Goal: Information Seeking & Learning: Find specific fact

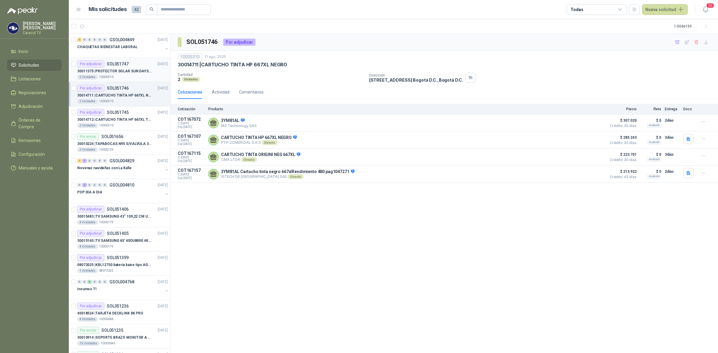
click at [123, 68] on div "30011375 | PROTECTOR SOLAR SUN DAYS LOCION FPS 50 CAJA X 24 UN" at bounding box center [122, 71] width 91 height 7
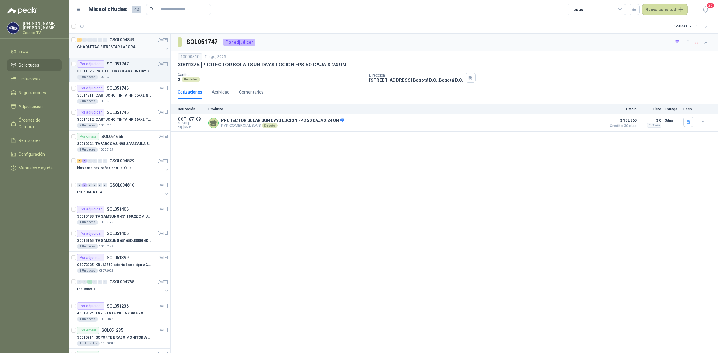
click at [129, 48] on p "CHAQUETAS BIENESTAR LABORAL" at bounding box center [107, 47] width 60 height 6
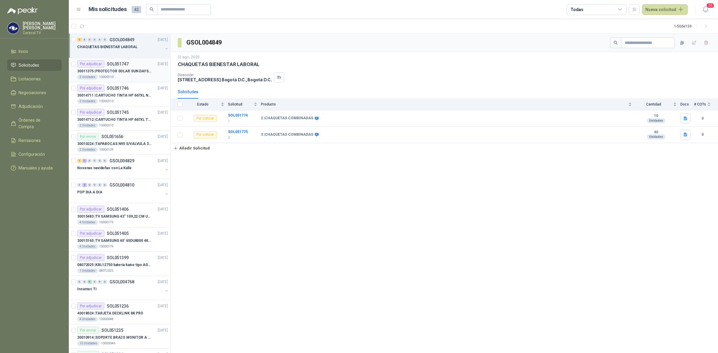
click at [136, 71] on p "30011375 | PROTECTOR SOLAR SUN DAYS LOCION FPS 50 CAJA X 24 UN" at bounding box center [114, 72] width 75 height 6
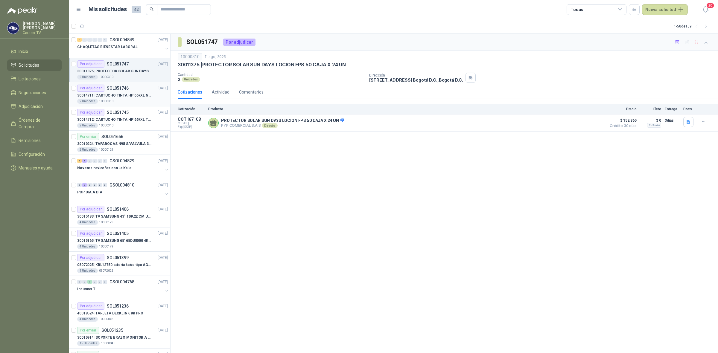
click at [124, 95] on p "30014711 | CARTUCHO TINTA HP 667XL NEGRO" at bounding box center [114, 96] width 75 height 6
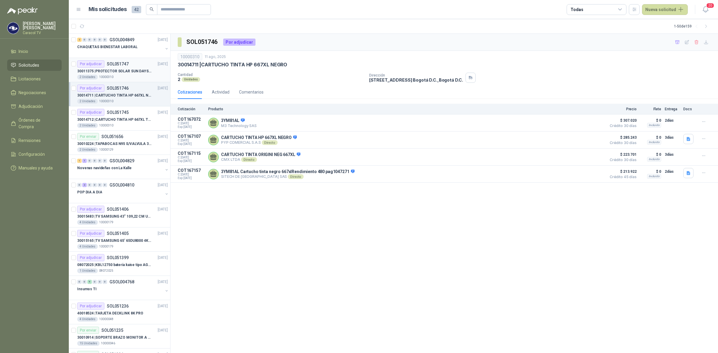
click at [124, 60] on div "Por adjudicar SOL051747" at bounding box center [102, 63] width 51 height 7
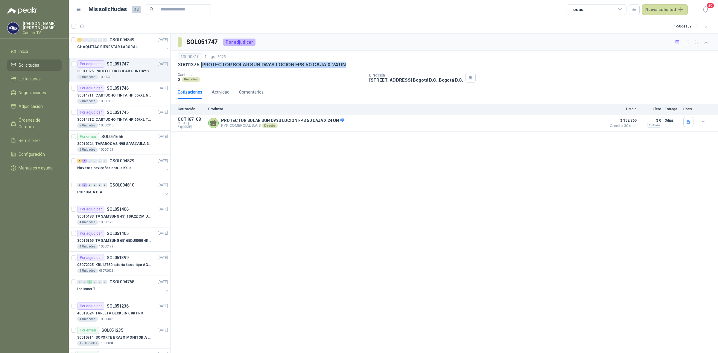
drag, startPoint x: 204, startPoint y: 65, endPoint x: 356, endPoint y: 65, distance: 152.1
click at [356, 65] on div "30011375 | PROTECTOR SOLAR SUN DAYS LOCION FPS 50 CAJA X 24 UN" at bounding box center [444, 65] width 533 height 6
copy p "PROTECTOR SOLAR SUN DAYS LOCION FPS 50 CAJA X 24 UN"
click at [26, 62] on span "Solicitudes" at bounding box center [29, 65] width 21 height 7
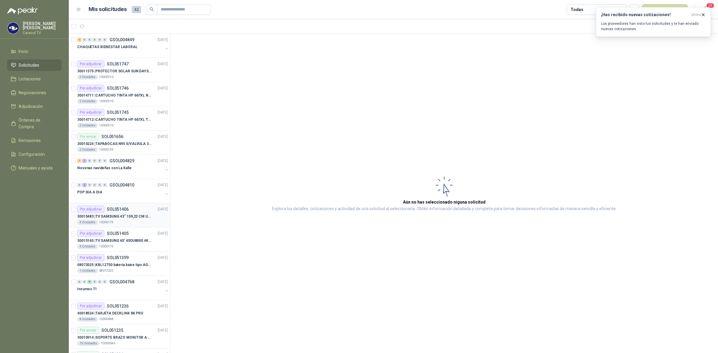
click at [125, 219] on p "30015483 | TV SAMSUNG 43" 109,22 CM U8000F 4K UHD" at bounding box center [114, 217] width 75 height 6
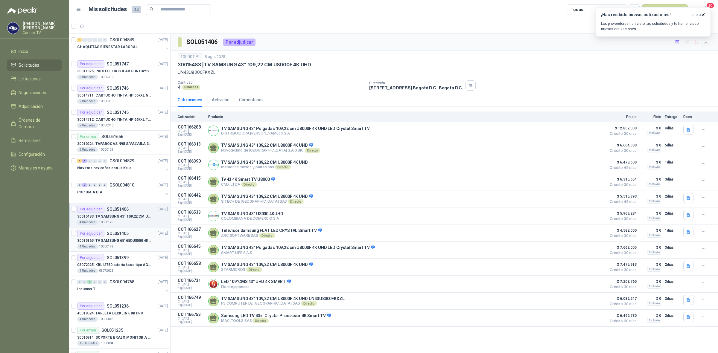
click at [122, 238] on div "30015165 | TV SAMSUNG 65' 65DU8000 4K UHD LED" at bounding box center [122, 240] width 91 height 7
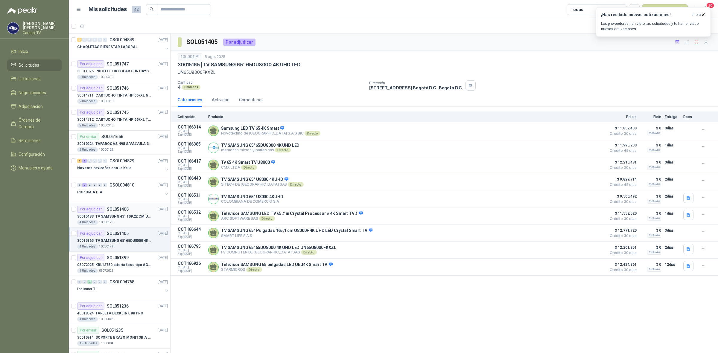
click at [123, 216] on p "30015483 | TV SAMSUNG 43" 109,22 CM U8000F 4K UHD" at bounding box center [114, 217] width 75 height 6
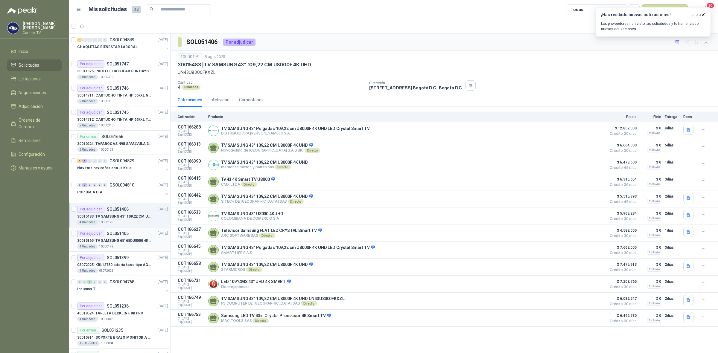
click at [122, 241] on p "30015165 | TV SAMSUNG 65' 65DU8000 4K UHD LED" at bounding box center [114, 241] width 75 height 6
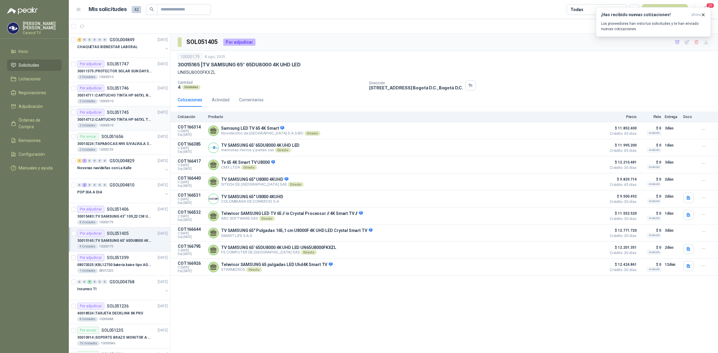
click at [122, 123] on div "2 Unidades 10000310" at bounding box center [122, 125] width 91 height 5
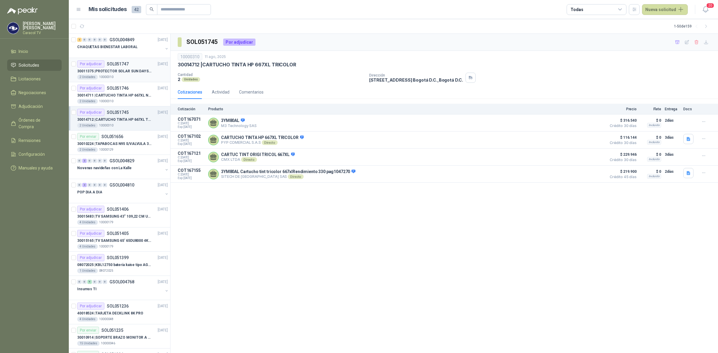
click at [121, 74] on p "30011375 | PROTECTOR SOLAR SUN DAYS LOCION FPS 50 CAJA X 24 UN" at bounding box center [114, 72] width 75 height 6
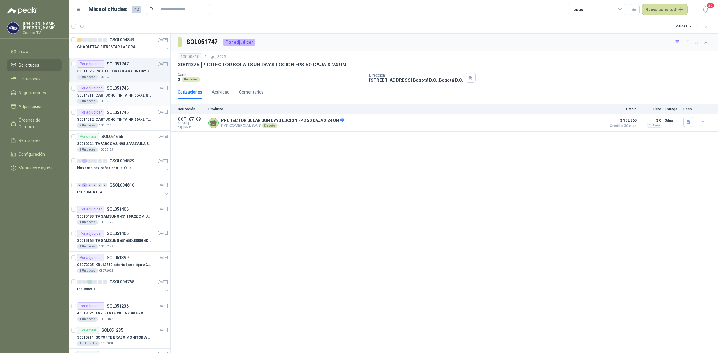
click at [123, 96] on p "30014711 | CARTUCHO TINTA HP 667XL NEGRO" at bounding box center [114, 96] width 75 height 6
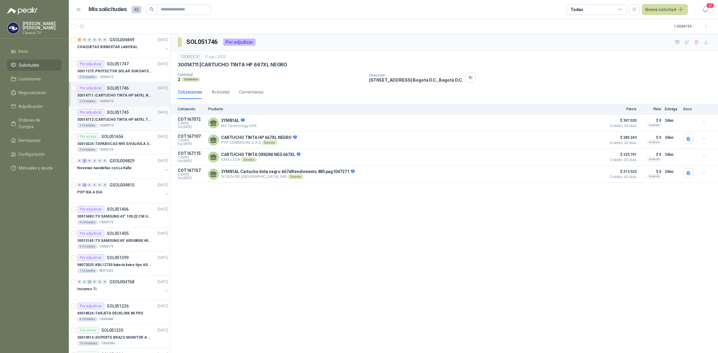
click at [117, 120] on p "30014712 | CARTUCHO TINTA HP 667XL TRICOLOR" at bounding box center [114, 120] width 75 height 6
drag, startPoint x: 326, startPoint y: 61, endPoint x: 241, endPoint y: 60, distance: 84.7
click at [241, 60] on div "10000310 11 ago, 2025 30014712 | CARTUCHO TINTA HP 667XL TRICOLOR" at bounding box center [444, 60] width 533 height 15
drag, startPoint x: 204, startPoint y: 62, endPoint x: 305, endPoint y: 65, distance: 100.3
click at [305, 65] on div "30014712 | CARTUCHO TINTA HP 667XL TRICOLOR" at bounding box center [444, 65] width 533 height 6
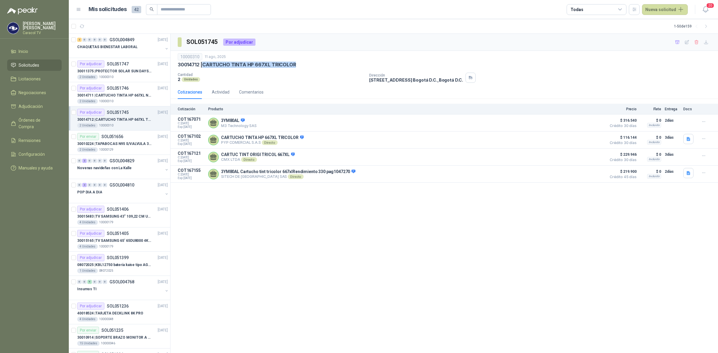
copy p "CARTUCHO TINTA HP 667XL TRICOLOR"
